Goal: Find specific page/section: Find specific page/section

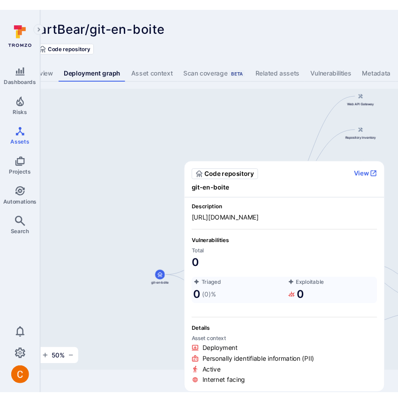
scroll to position [0, 36]
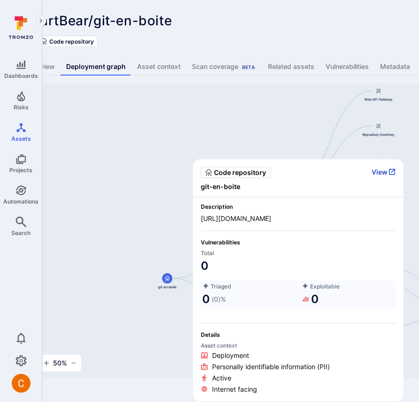
click at [384, 172] on button "View" at bounding box center [384, 172] width 24 height 8
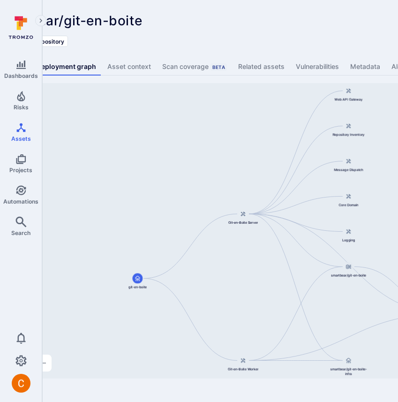
scroll to position [0, 122]
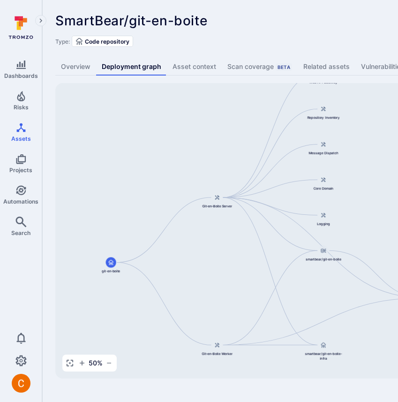
drag, startPoint x: 213, startPoint y: 213, endPoint x: 122, endPoint y: 196, distance: 91.6
click at [121, 196] on div "git-en-boite-server smartbear/git-en-boite Git-en-Boite Server git-en-boite Git…" at bounding box center [361, 231] width 612 height 296
